Goal: Information Seeking & Learning: Find specific page/section

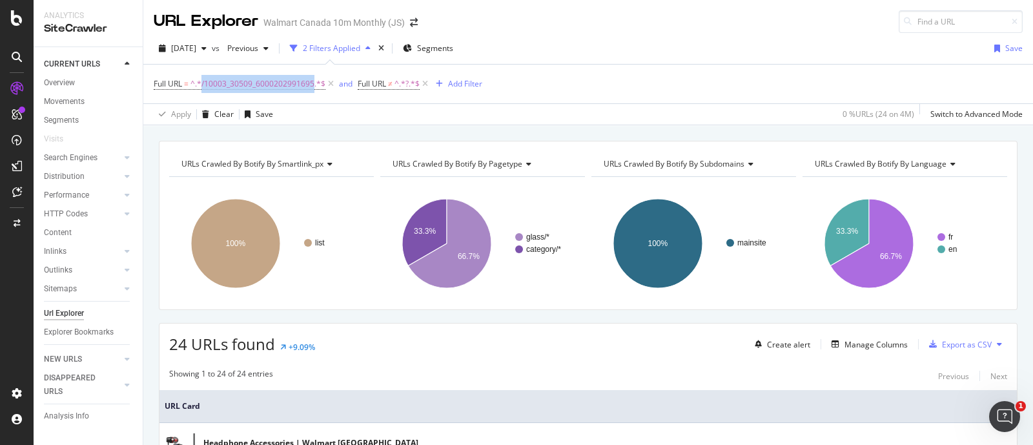
scroll to position [384, 0]
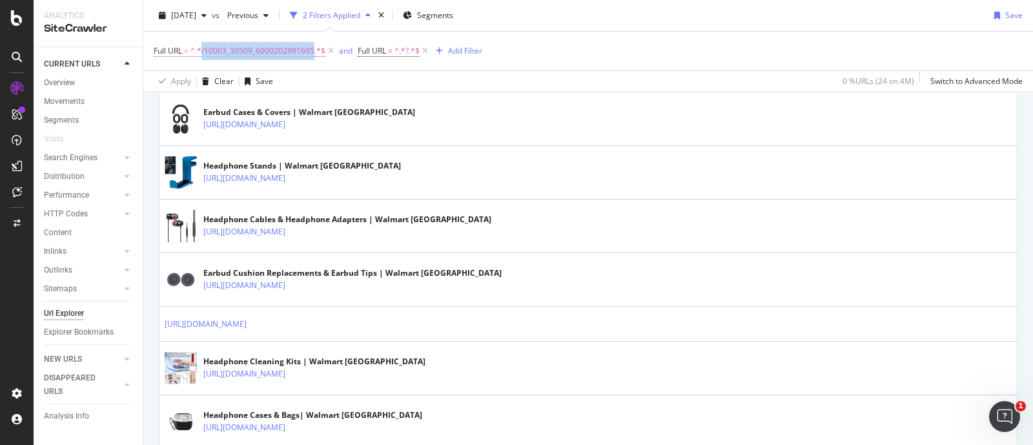
click at [261, 56] on span "^.*/10003_30509_6000202991695.*$" at bounding box center [257, 51] width 135 height 18
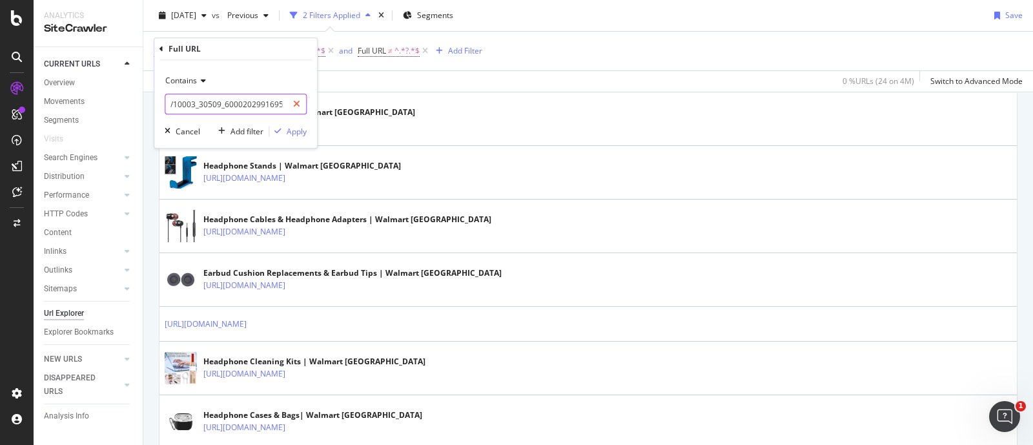
click at [299, 103] on icon at bounding box center [296, 103] width 7 height 9
click at [236, 99] on input "text" at bounding box center [235, 104] width 141 height 21
paste input "/10003_30509_6000199041957"
type input "/10003_30509_6000199041957"
click at [294, 130] on div "Apply" at bounding box center [297, 131] width 20 height 11
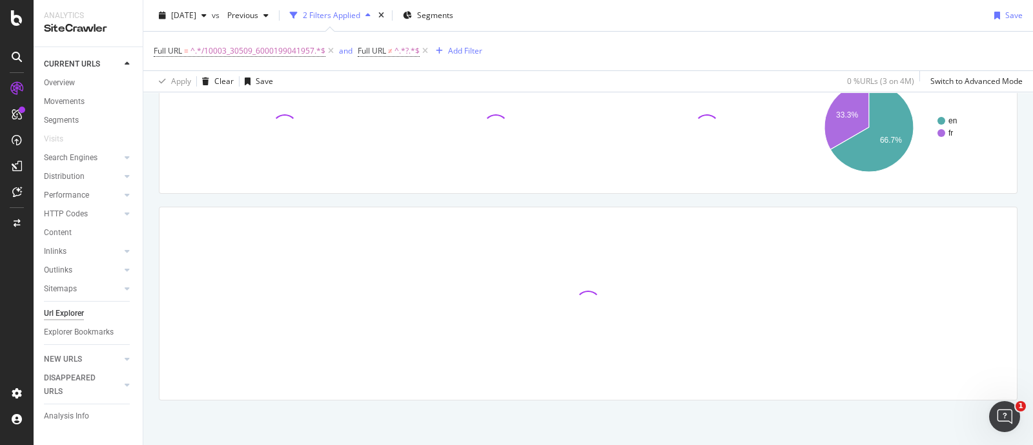
scroll to position [194, 0]
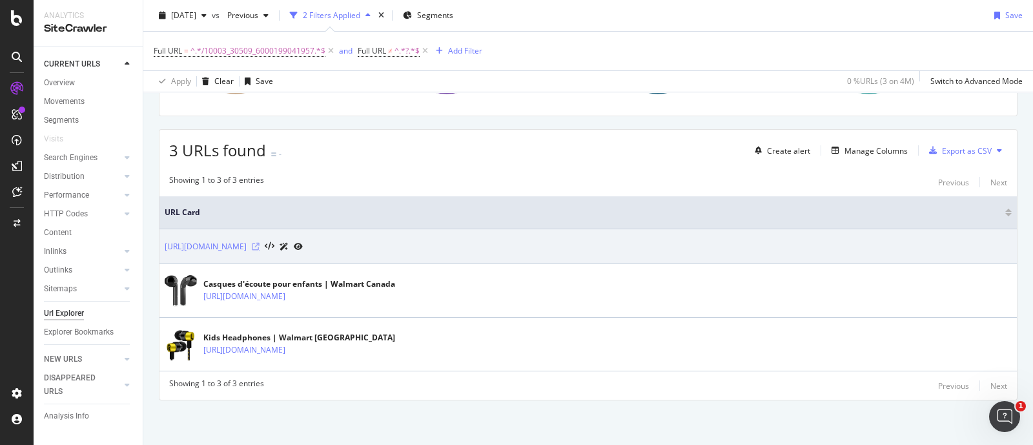
click at [260, 247] on icon at bounding box center [256, 247] width 8 height 8
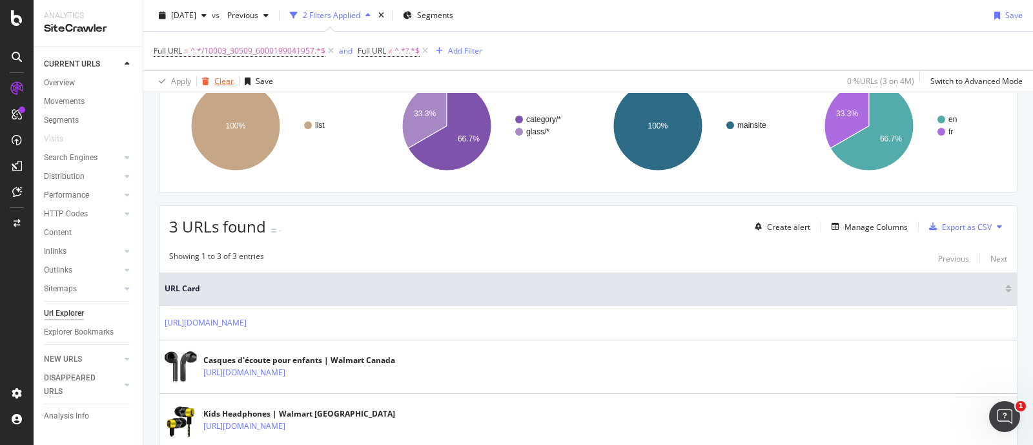
scroll to position [32, 0]
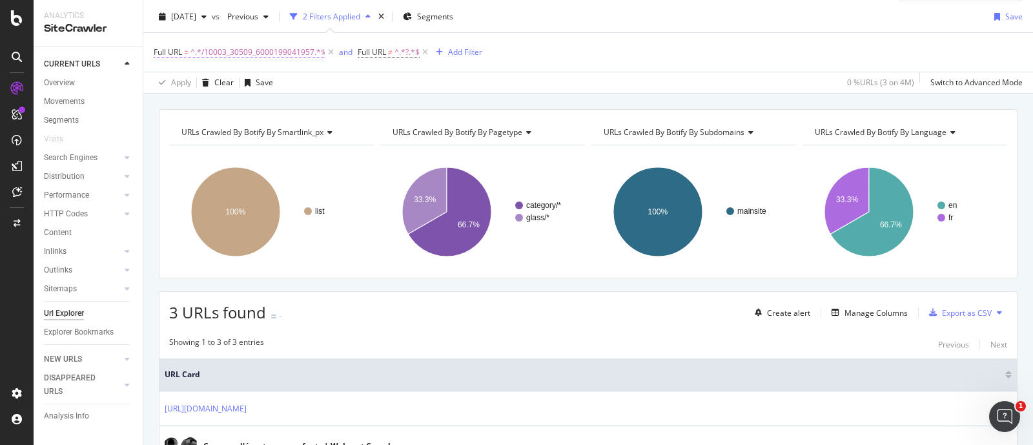
click at [228, 49] on span "^.*/10003_30509_6000199041957.*$" at bounding box center [257, 52] width 135 height 18
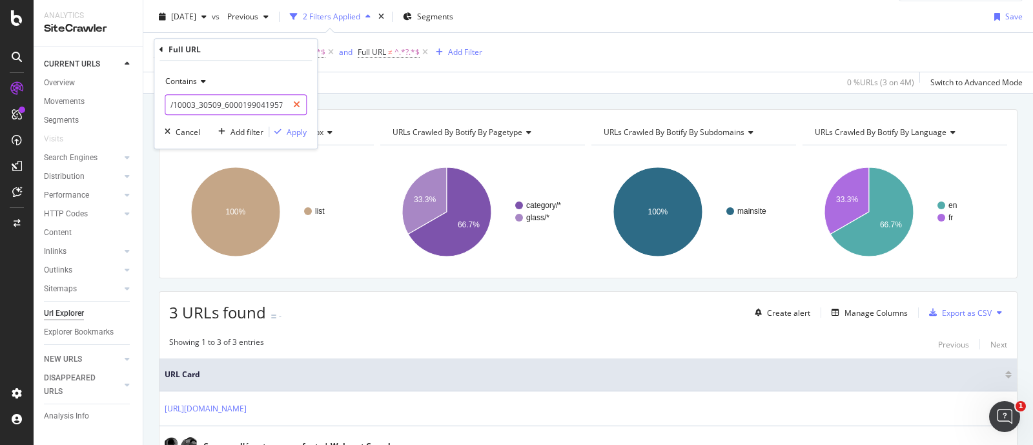
click at [298, 105] on icon at bounding box center [296, 104] width 7 height 9
click at [248, 104] on input "text" at bounding box center [235, 104] width 141 height 21
paste input "/10003_30509_6000188524344"
type input "/10003_30509_6000188524344"
click at [290, 130] on div "Apply" at bounding box center [297, 132] width 20 height 11
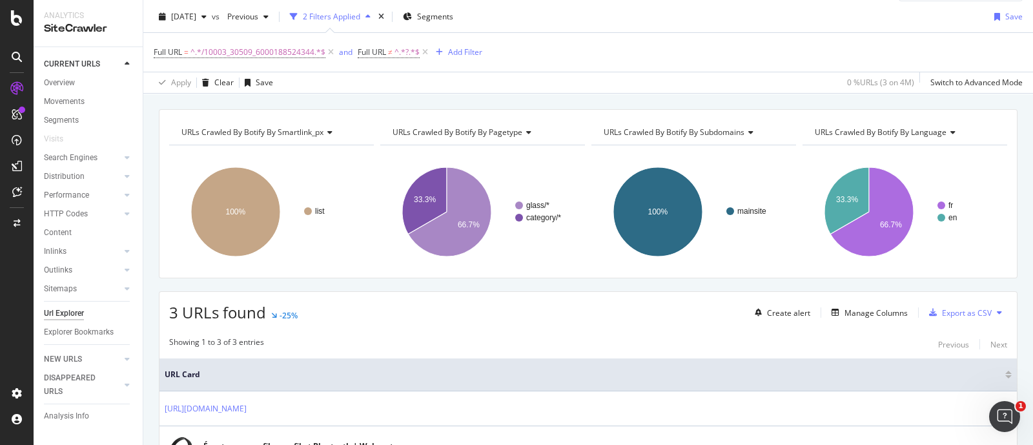
scroll to position [194, 0]
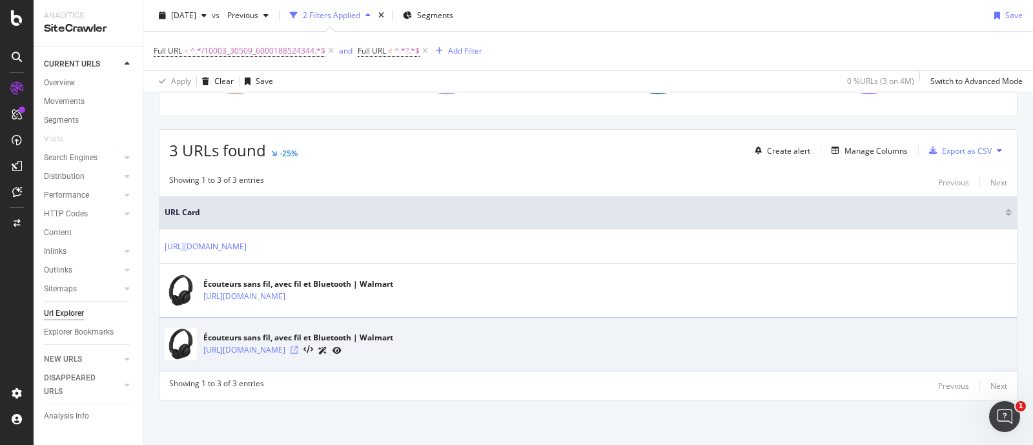
click at [298, 348] on icon at bounding box center [295, 350] width 8 height 8
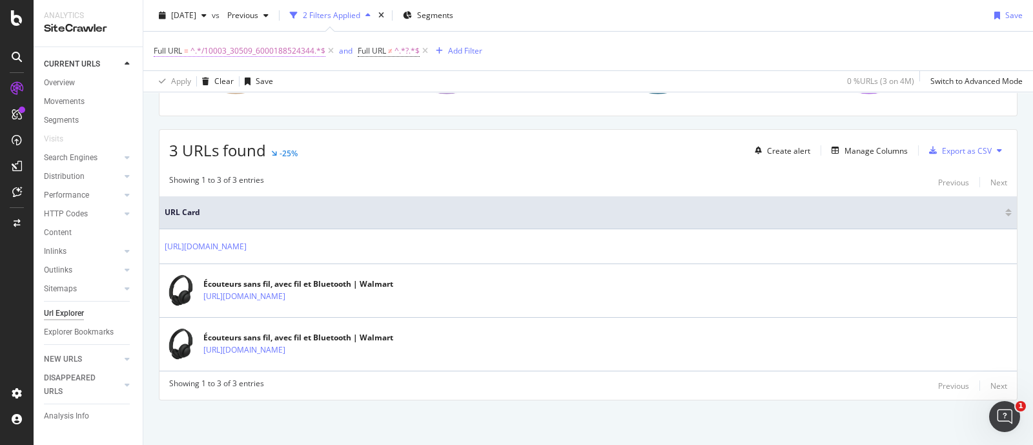
click at [295, 49] on span "^.*/10003_30509_6000188524344.*$" at bounding box center [257, 51] width 135 height 18
click at [298, 102] on icon at bounding box center [296, 103] width 7 height 9
click at [258, 111] on input "text" at bounding box center [235, 104] width 141 height 21
paste input "/6000200425813"
type input "/6000200425813"
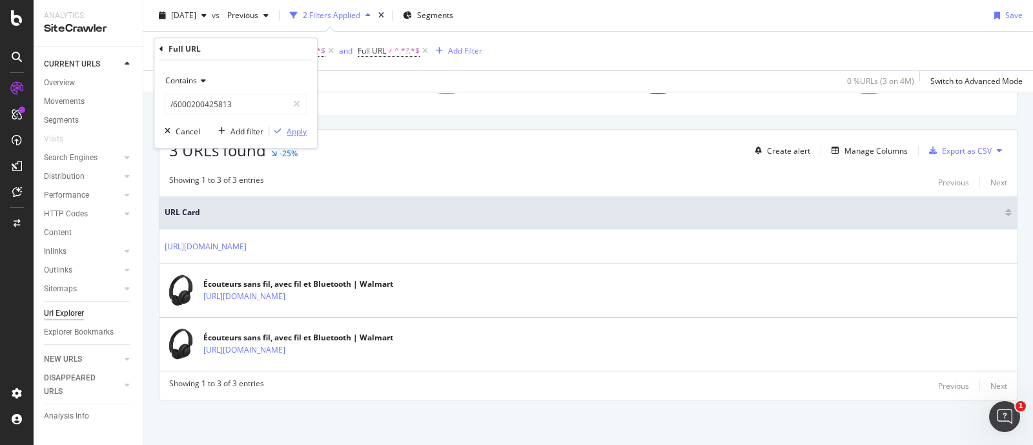
click at [285, 130] on div "button" at bounding box center [277, 131] width 17 height 8
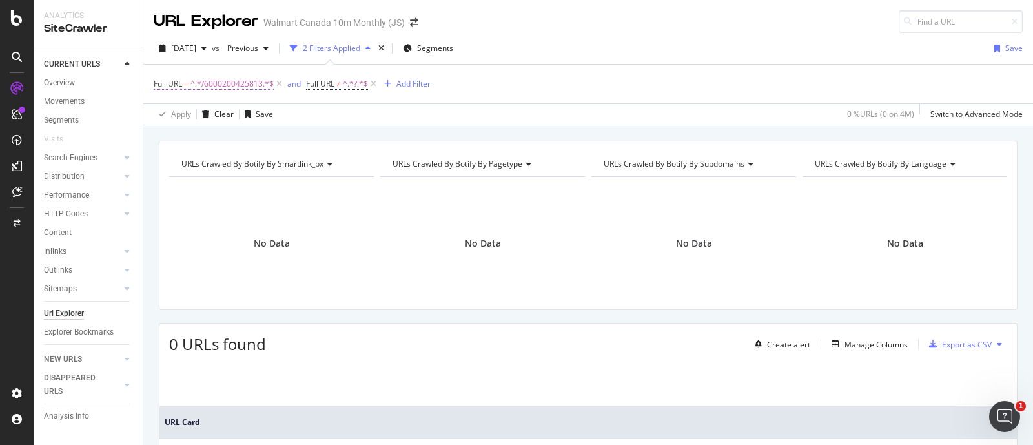
click at [236, 85] on span "^.*/6000200425813.*$" at bounding box center [231, 84] width 83 height 18
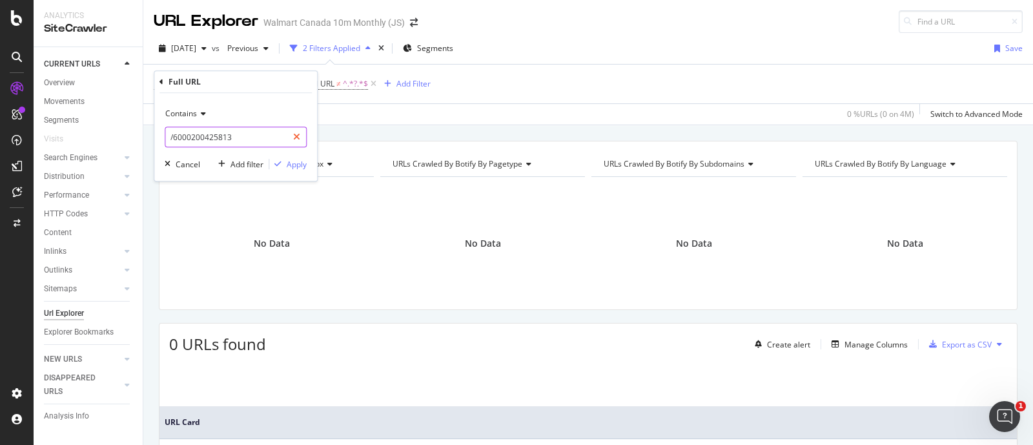
click at [298, 138] on icon at bounding box center [296, 136] width 7 height 9
click at [238, 136] on input "text" at bounding box center [235, 137] width 141 height 21
paste input "/10003_30509_6000207200781"
type input "/10003_30509_6000207200781"
click at [308, 167] on div "Contains /10003_30509_6000207200781 Cancel Add filter Apply" at bounding box center [235, 137] width 163 height 88
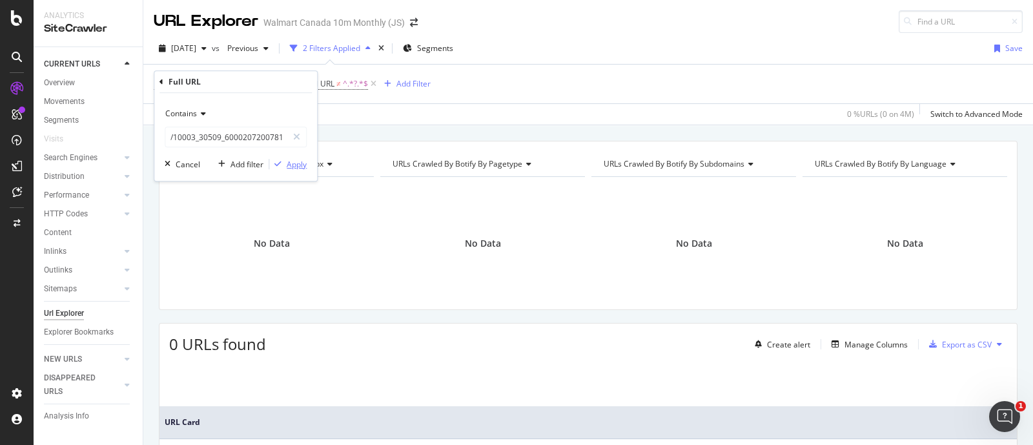
click at [295, 165] on div "Apply" at bounding box center [297, 164] width 20 height 11
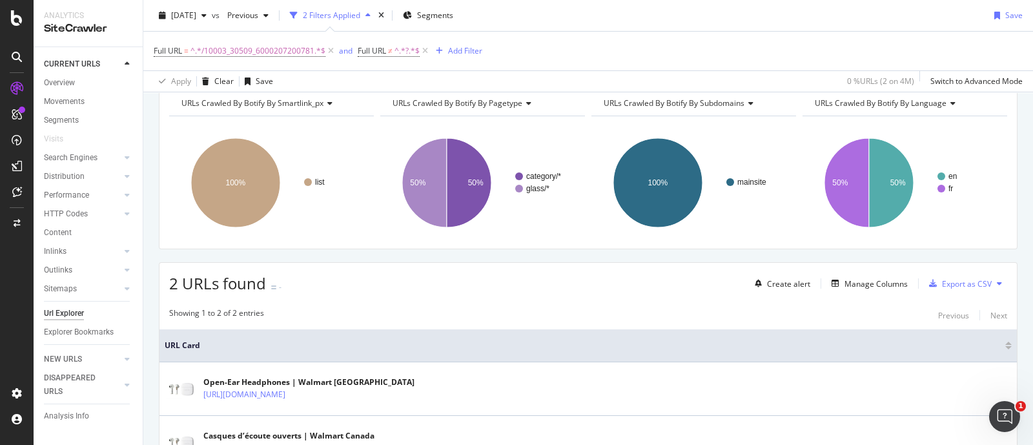
scroll to position [158, 0]
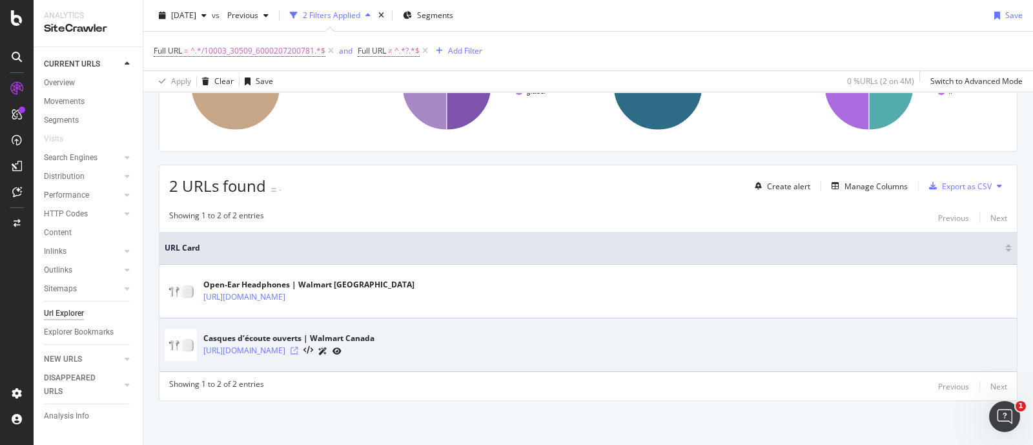
click at [298, 348] on icon at bounding box center [295, 351] width 8 height 8
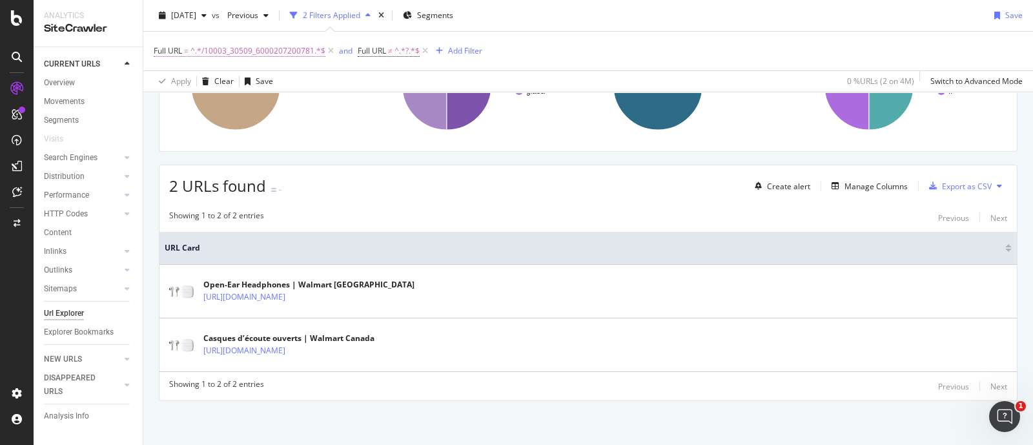
click at [287, 47] on span "^.*/10003_30509_6000207200781.*$" at bounding box center [257, 51] width 135 height 18
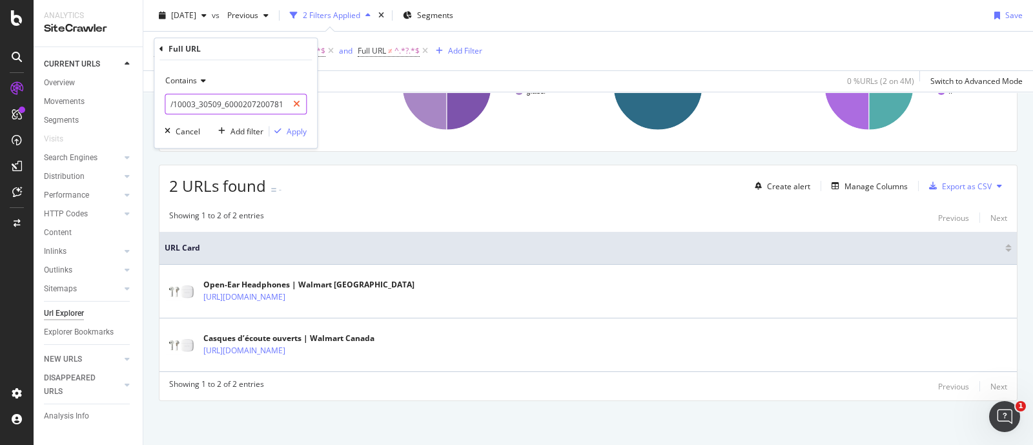
click at [294, 101] on icon at bounding box center [296, 103] width 7 height 9
click at [269, 108] on input "text" at bounding box center [235, 104] width 141 height 21
paste input "/10003_30509_6000188524356"
type input "/10003_30509_6000188524356"
click at [290, 128] on div "Apply" at bounding box center [297, 131] width 20 height 11
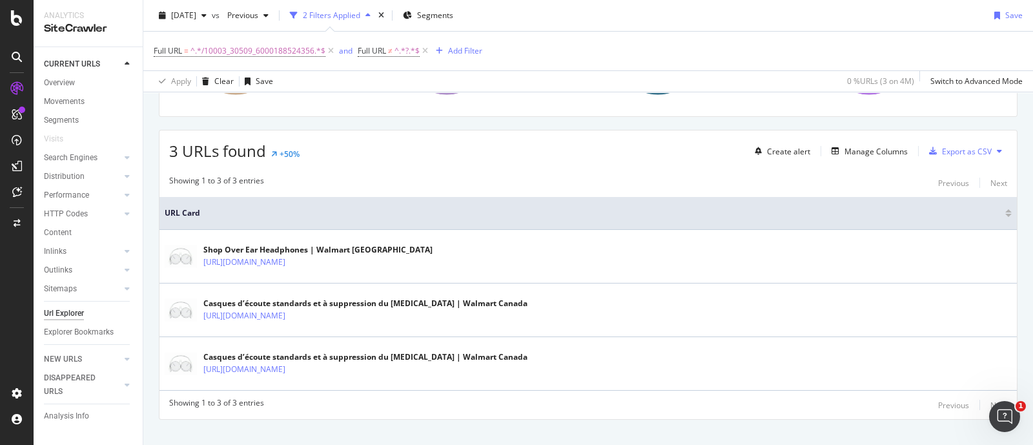
scroll to position [212, 0]
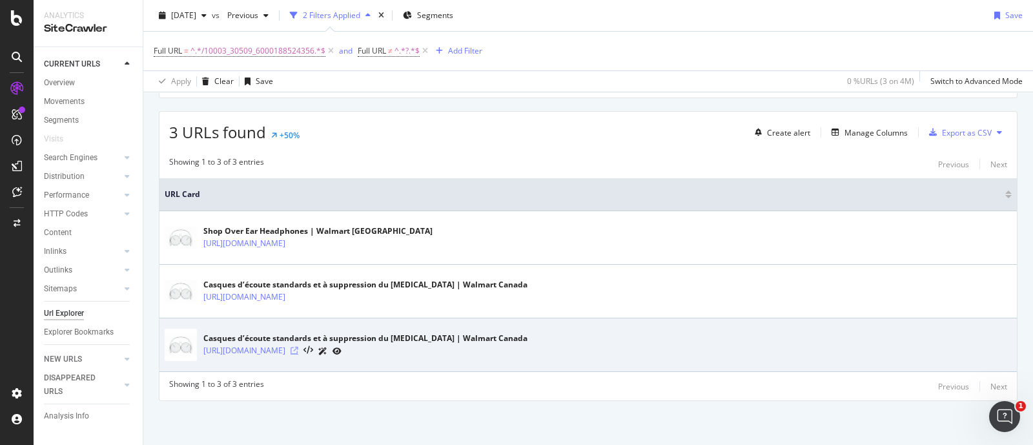
click at [298, 347] on icon at bounding box center [295, 351] width 8 height 8
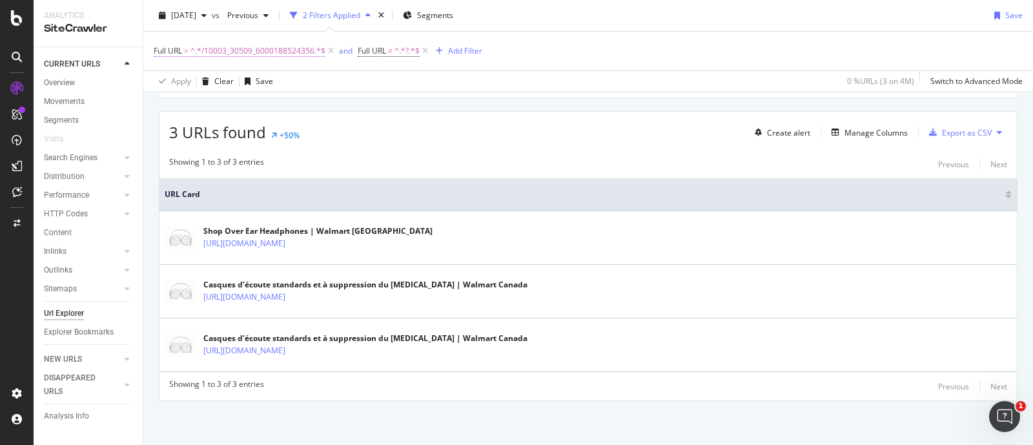
click at [288, 43] on span "^.*/10003_30509_6000188524356.*$" at bounding box center [257, 51] width 135 height 18
click at [297, 105] on icon at bounding box center [296, 103] width 7 height 9
click at [245, 110] on input "text" at bounding box center [235, 104] width 141 height 21
paste input "/10003_30509_6000199041960"
type input "/10003_30509_6000199041960"
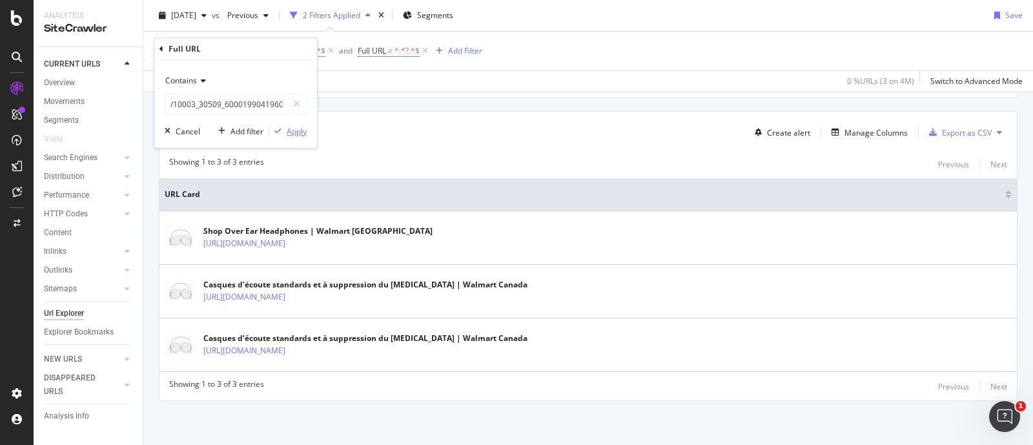
click at [289, 133] on div "Apply" at bounding box center [297, 131] width 20 height 11
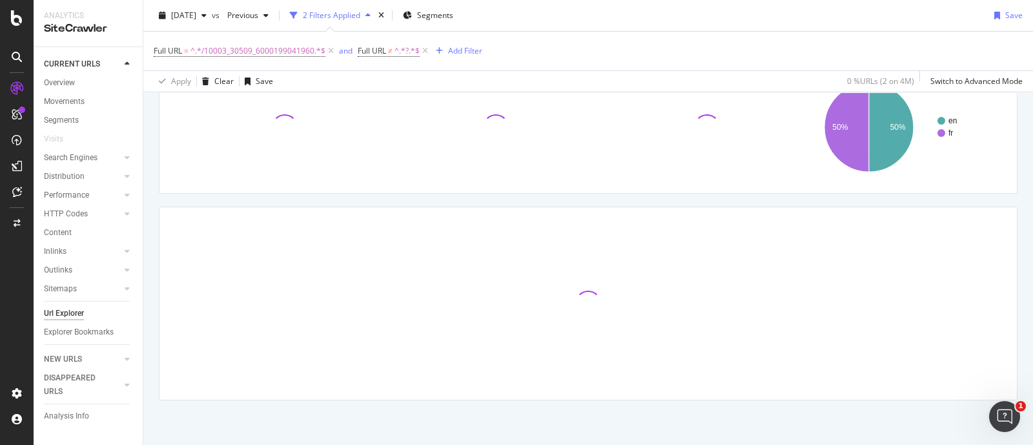
scroll to position [158, 0]
